Goal: Task Accomplishment & Management: Use online tool/utility

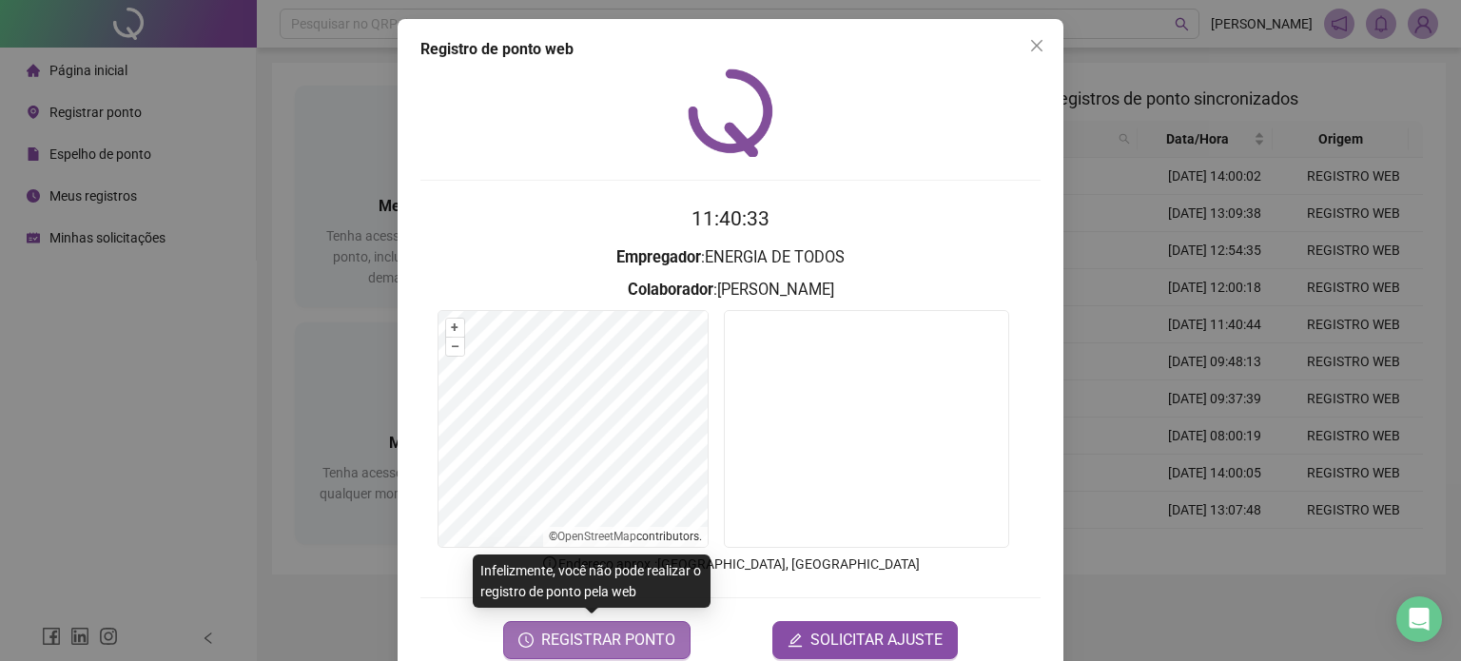
click at [599, 656] on button "REGISTRAR PONTO" at bounding box center [596, 640] width 187 height 38
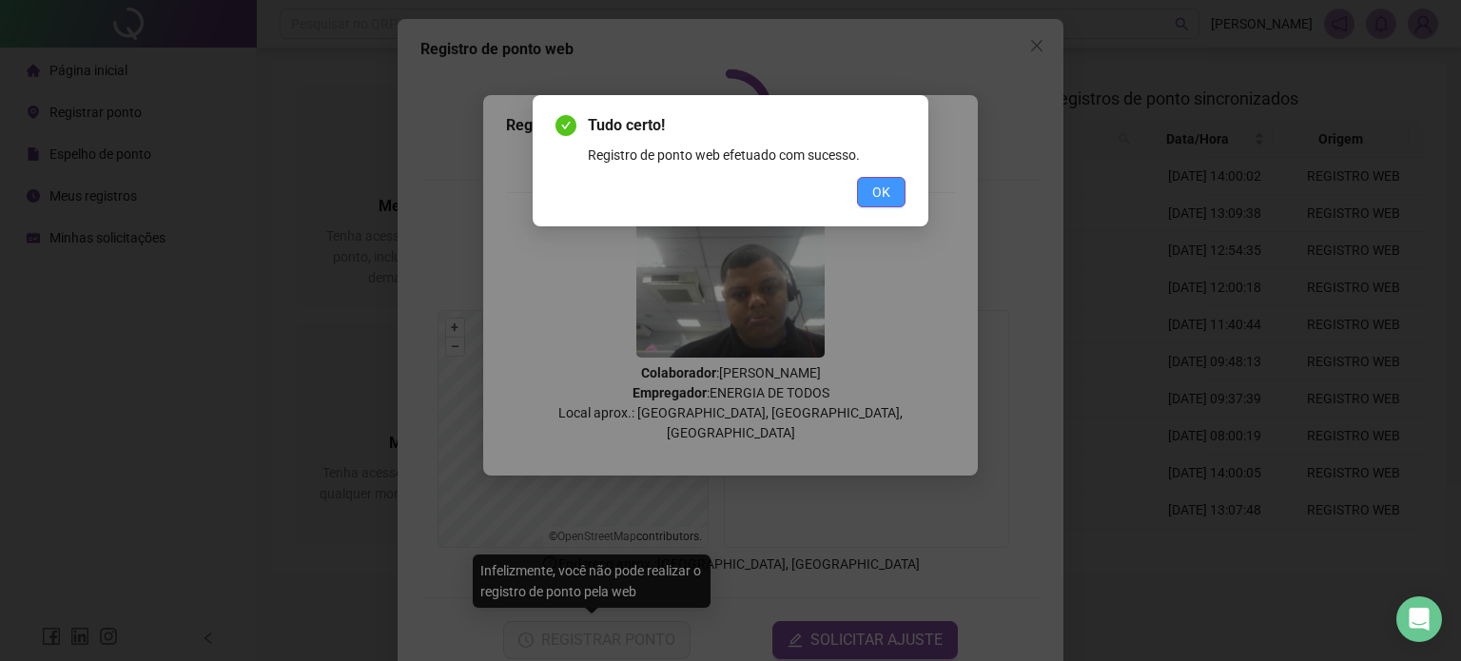
click at [879, 192] on span "OK" at bounding box center [881, 192] width 18 height 21
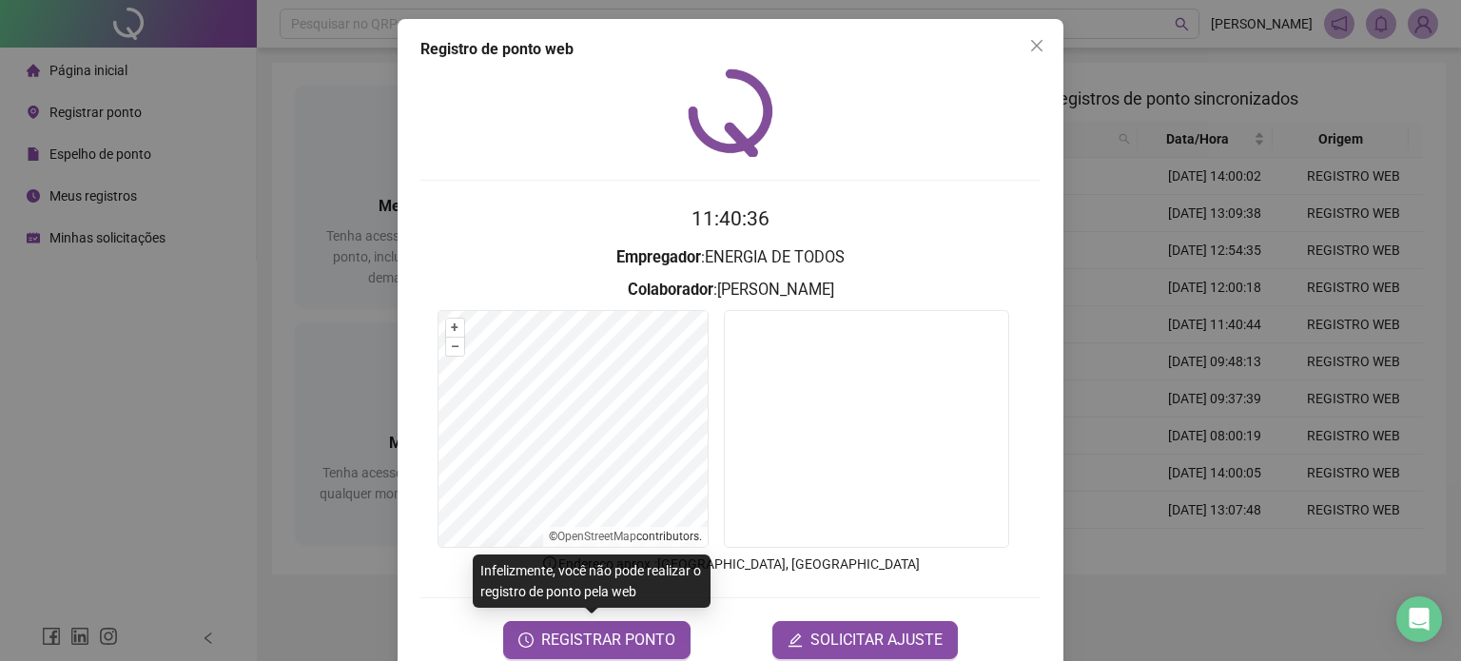
click at [1035, 64] on div "Registro de ponto web 11:40:36 Empregador : ENERGIA DE TODOS Colaborador : [PER…" at bounding box center [731, 348] width 666 height 659
click at [1035, 60] on button "Close" at bounding box center [1036, 45] width 30 height 30
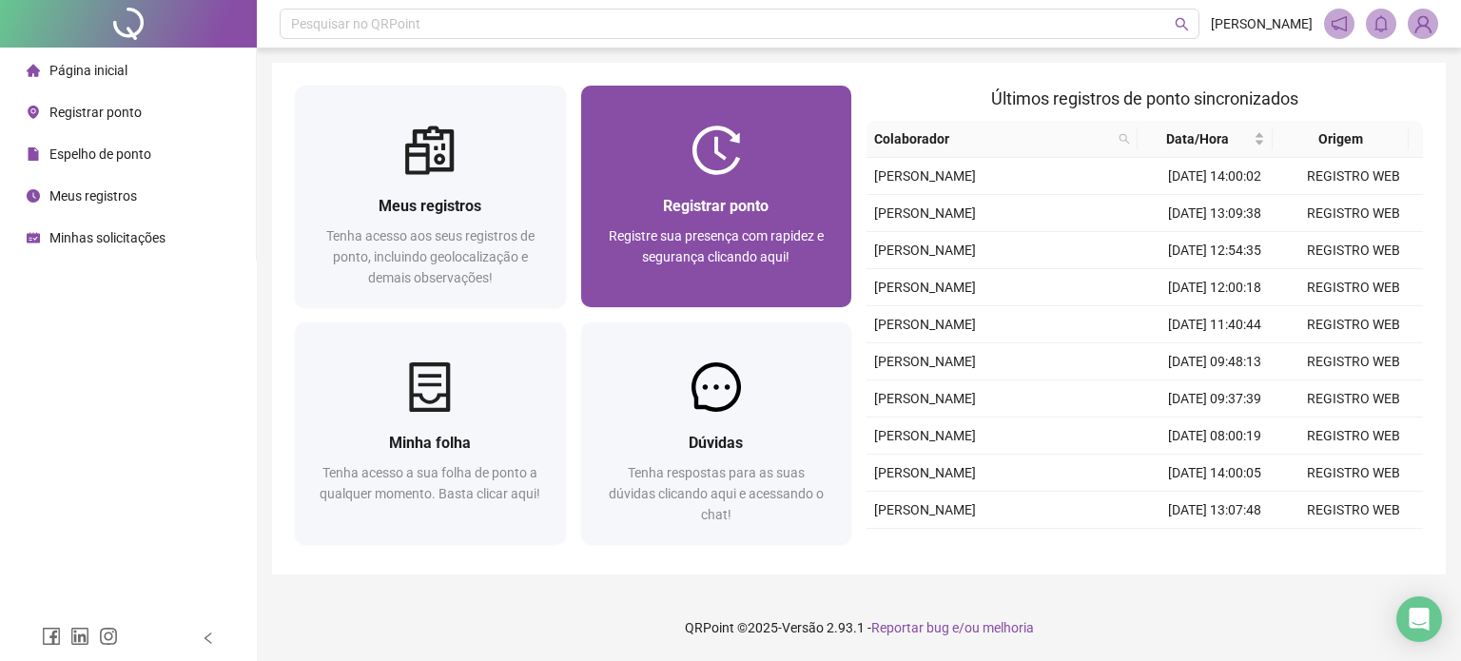
click at [738, 132] on img at bounding box center [715, 150] width 49 height 49
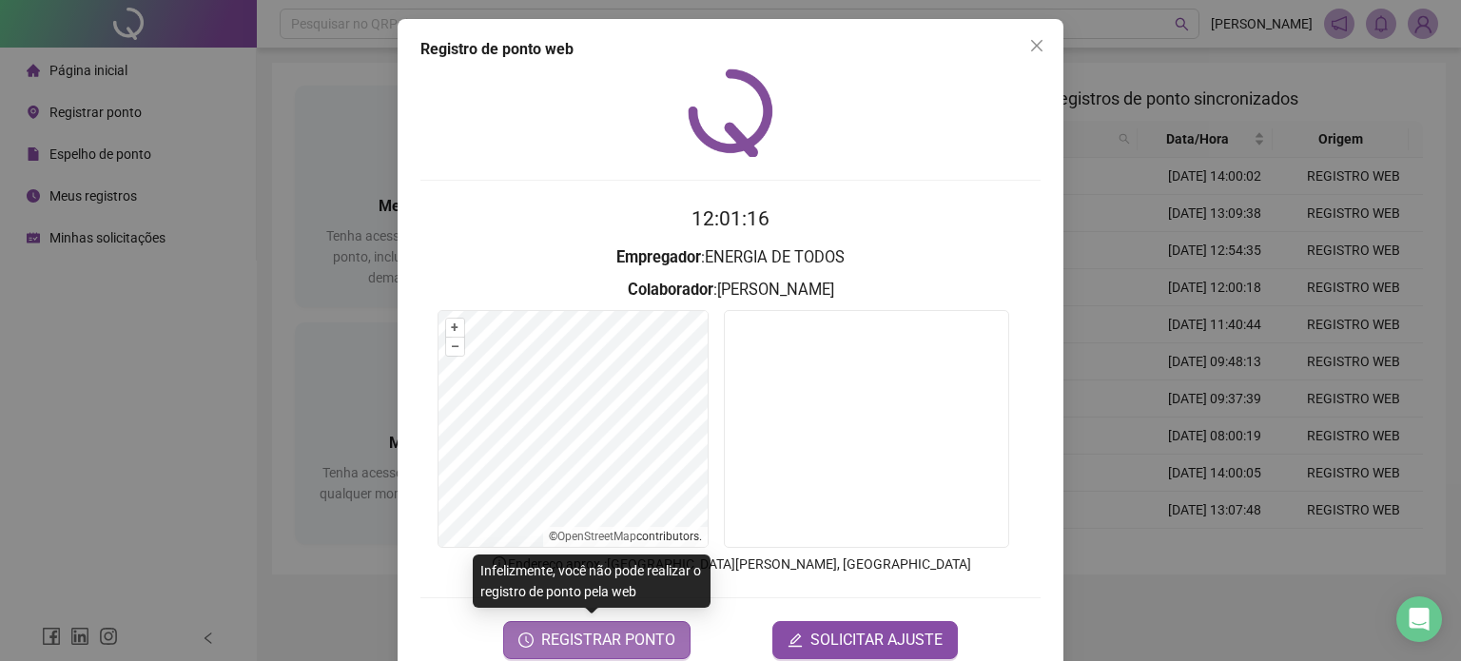
click at [596, 651] on button "REGISTRAR PONTO" at bounding box center [596, 640] width 187 height 38
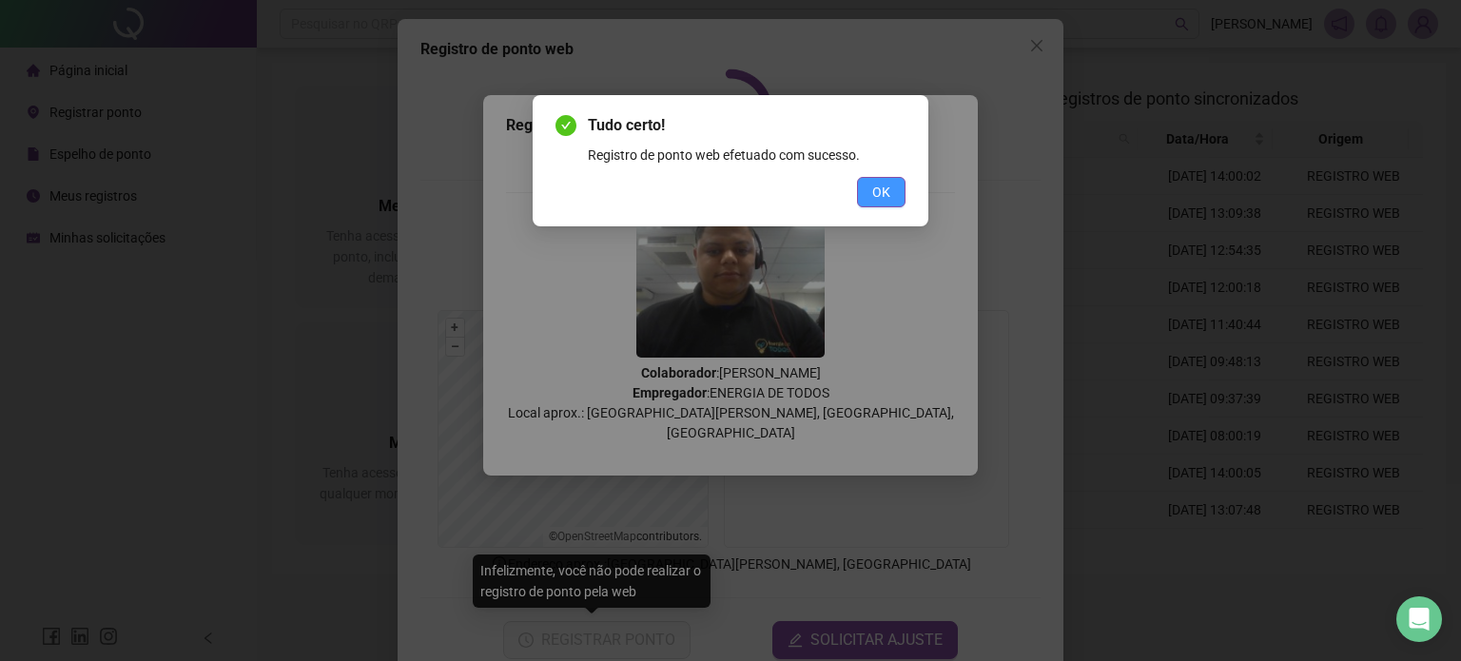
click at [896, 198] on button "OK" at bounding box center [881, 192] width 48 height 30
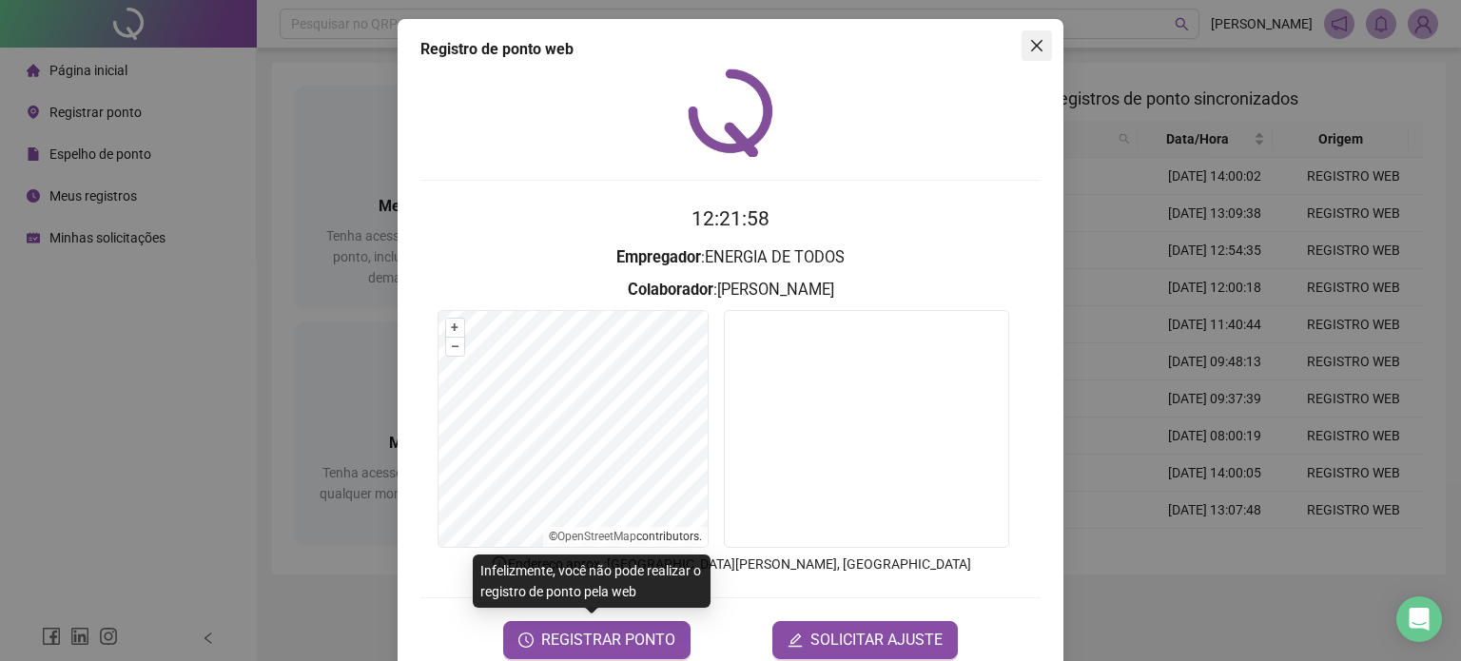
click at [1024, 37] on button "Close" at bounding box center [1036, 45] width 30 height 30
